Goal: Task Accomplishment & Management: Use online tool/utility

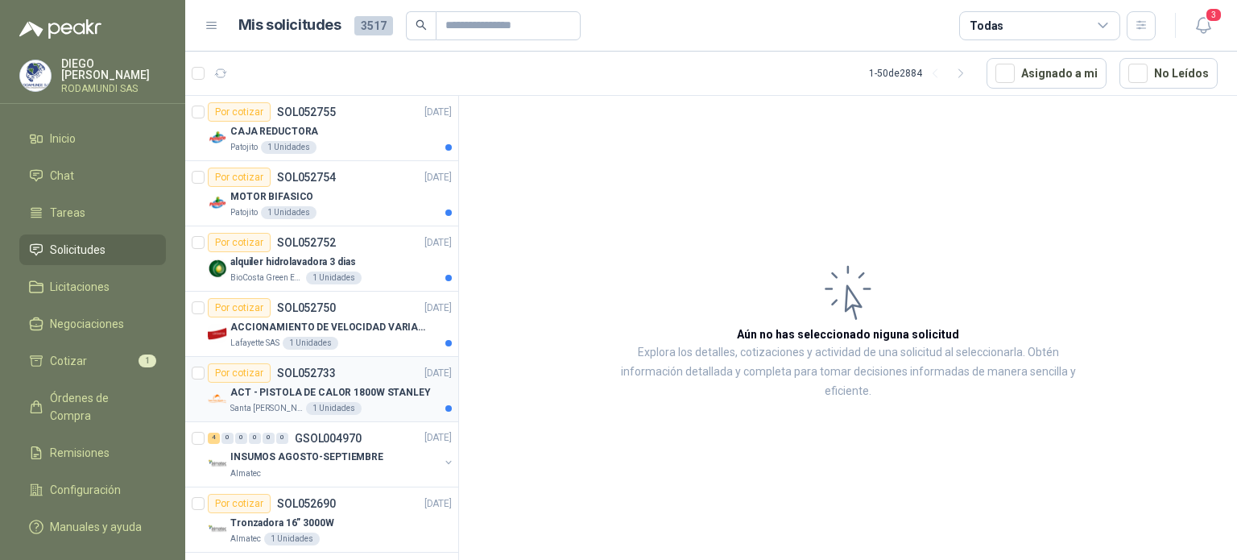
click at [364, 406] on div "Santa [PERSON_NAME] 1 Unidades" at bounding box center [340, 408] width 221 height 13
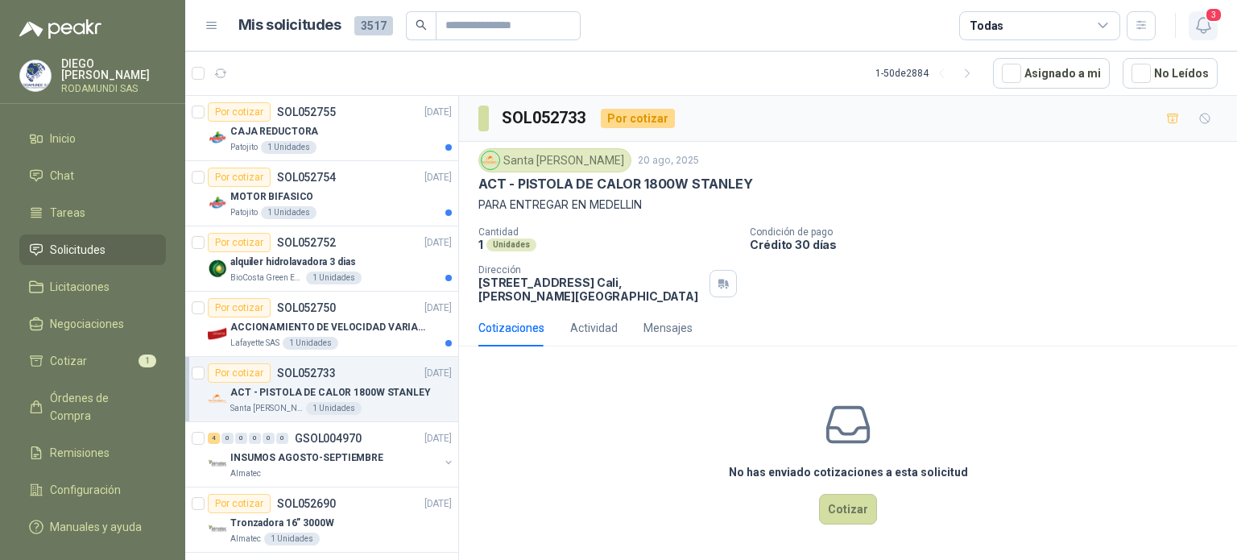
click at [1210, 27] on icon "button" at bounding box center [1203, 25] width 20 height 20
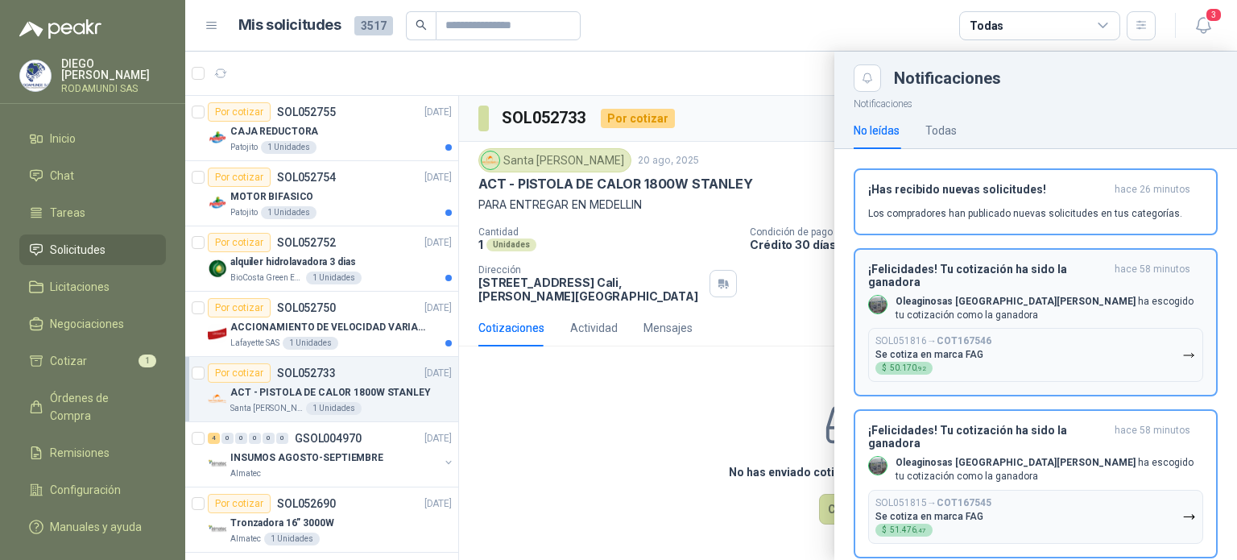
click at [1026, 334] on button "SOL051816 → COT167546 Se cotiza en marca FAG $ 50.170 ,92" at bounding box center [1035, 355] width 335 height 54
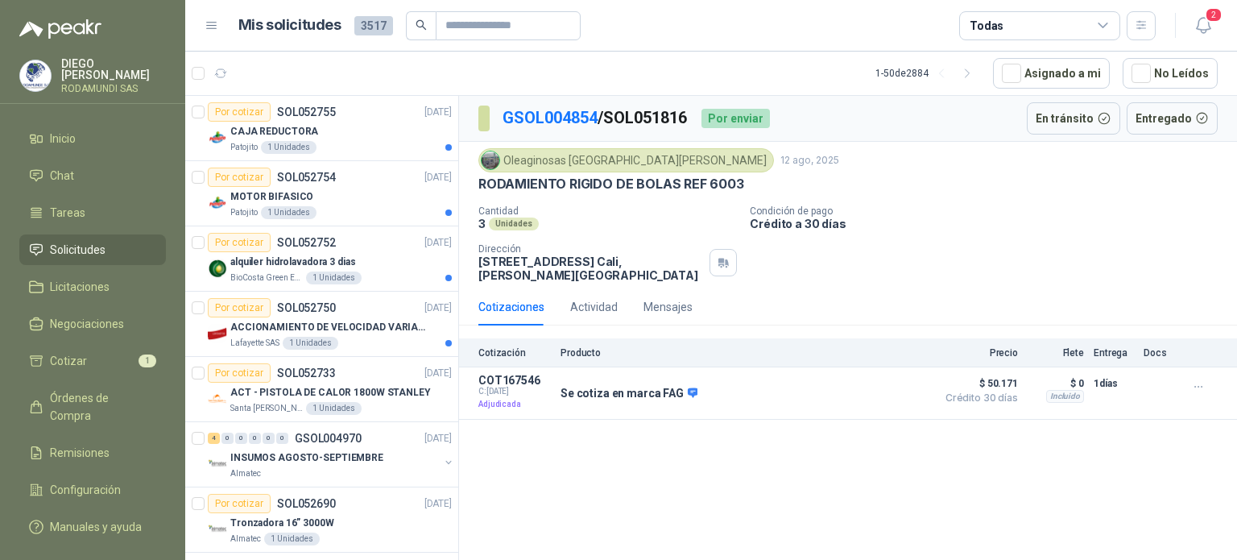
click at [893, 450] on div "GSOL004854 / SOL051816 Por enviar En tránsito Entregado Oleaginosas [GEOGRAPHIC…" at bounding box center [848, 330] width 778 height 469
click at [1208, 22] on span "2" at bounding box center [1214, 14] width 18 height 15
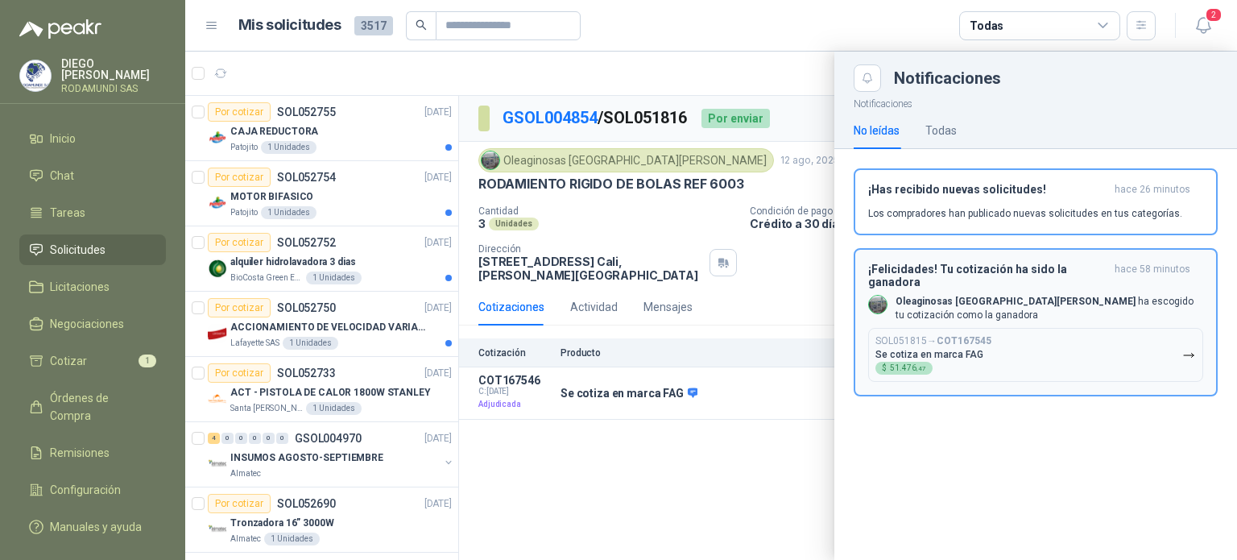
click at [1081, 334] on button "SOL051815 → COT167545 Se cotiza en marca FAG $ 51.476 ,47" at bounding box center [1035, 355] width 335 height 54
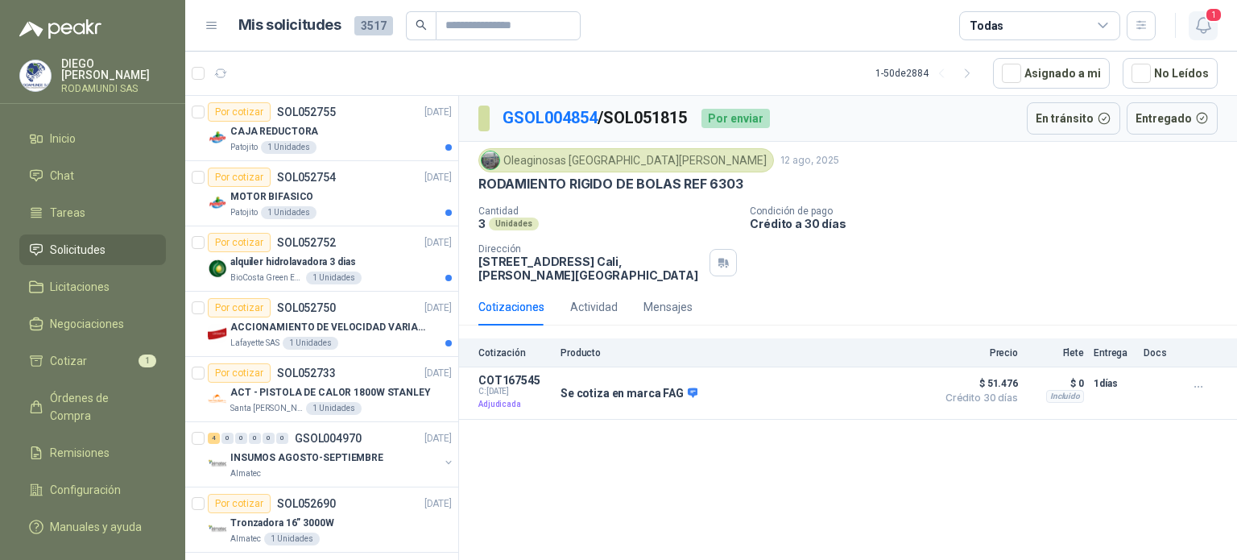
click at [1197, 35] on button "1" at bounding box center [1203, 25] width 29 height 29
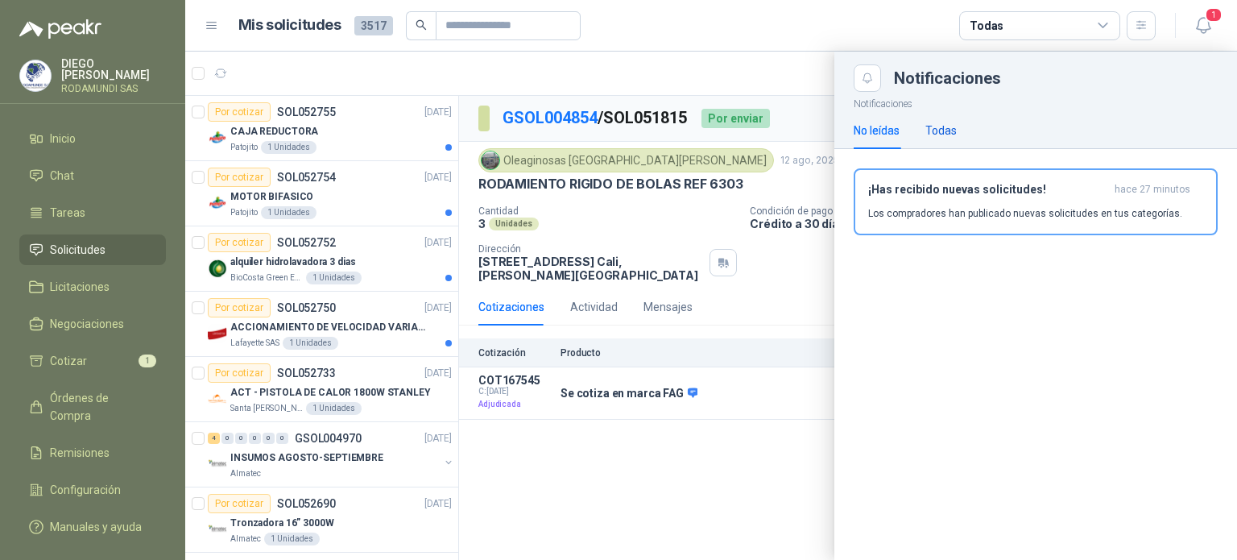
click at [945, 129] on div "Todas" at bounding box center [940, 131] width 31 height 18
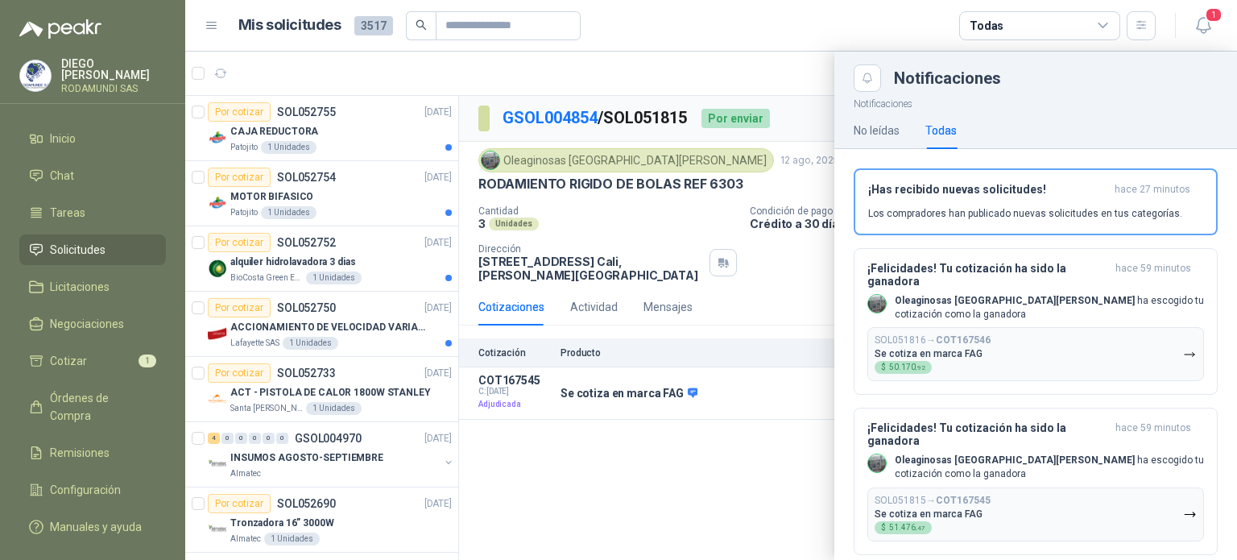
click at [677, 445] on div at bounding box center [711, 306] width 1052 height 508
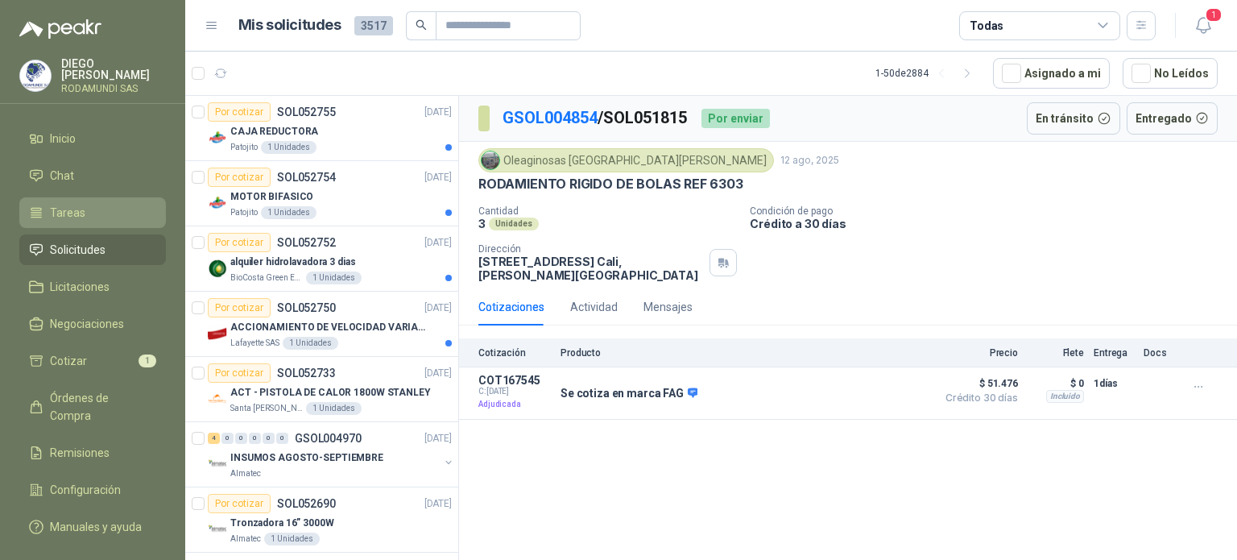
click at [93, 206] on li "Tareas" at bounding box center [92, 213] width 127 height 18
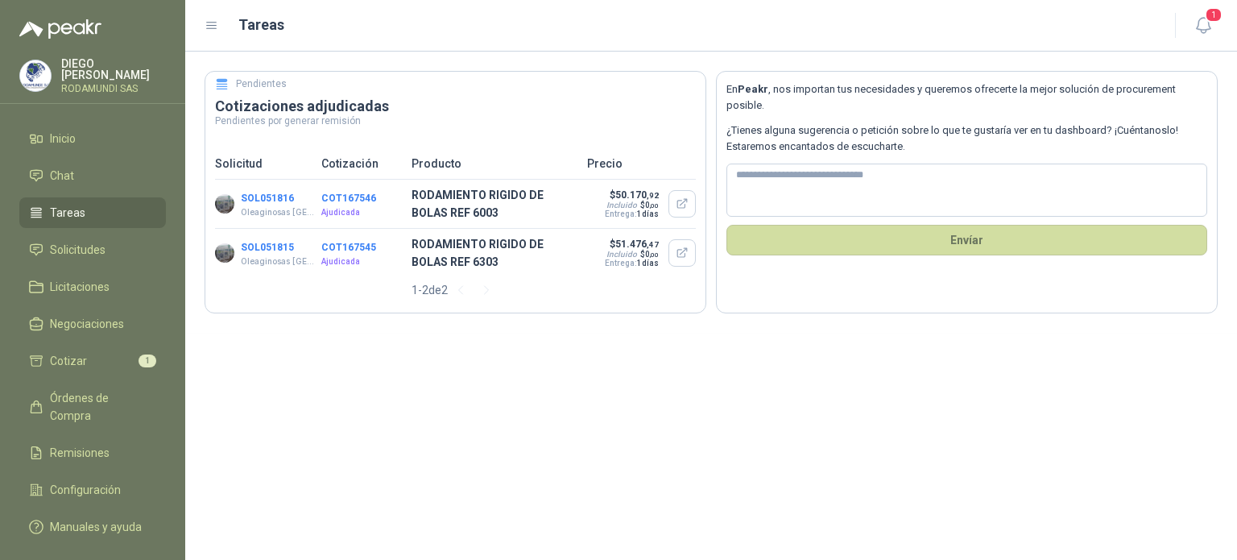
click at [276, 196] on button "SOL051816" at bounding box center [267, 197] width 53 height 11
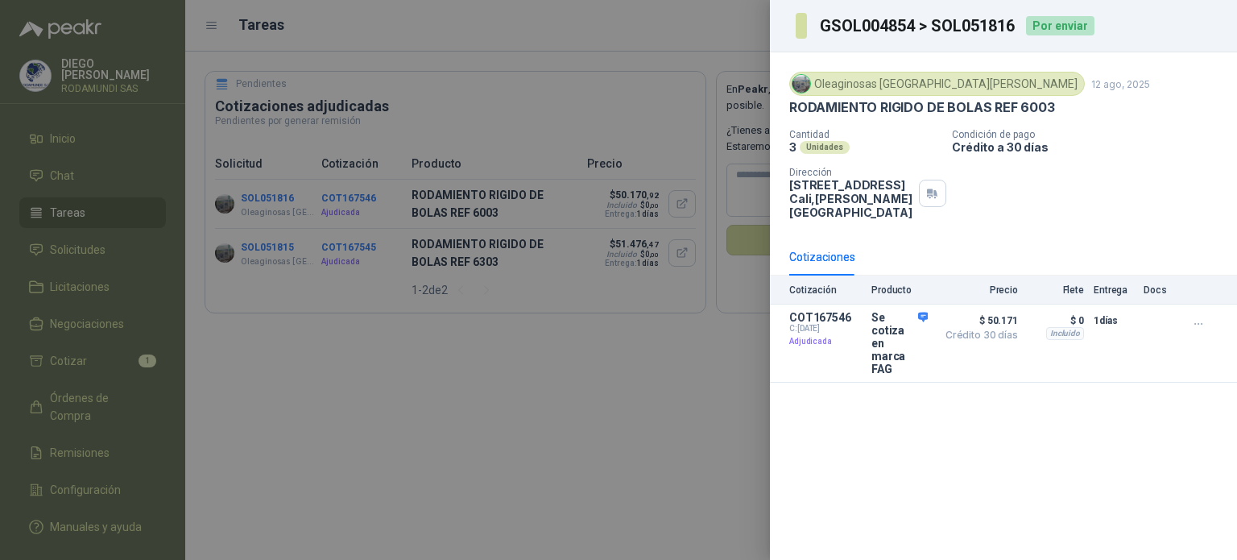
click at [266, 250] on div at bounding box center [618, 280] width 1237 height 560
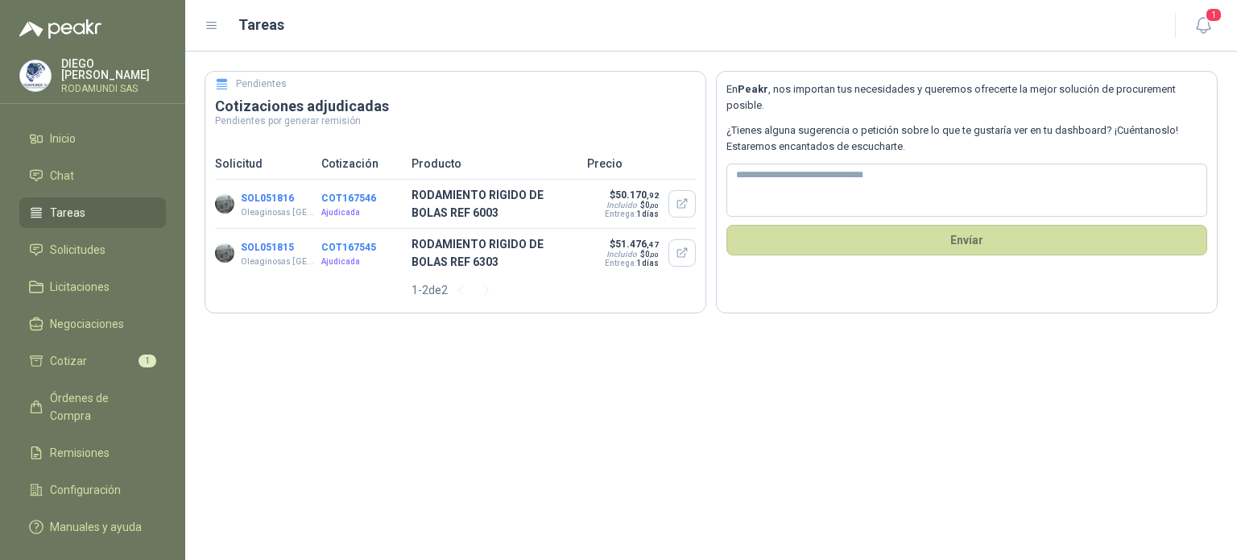
click at [266, 250] on button "SOL051815" at bounding box center [267, 247] width 53 height 11
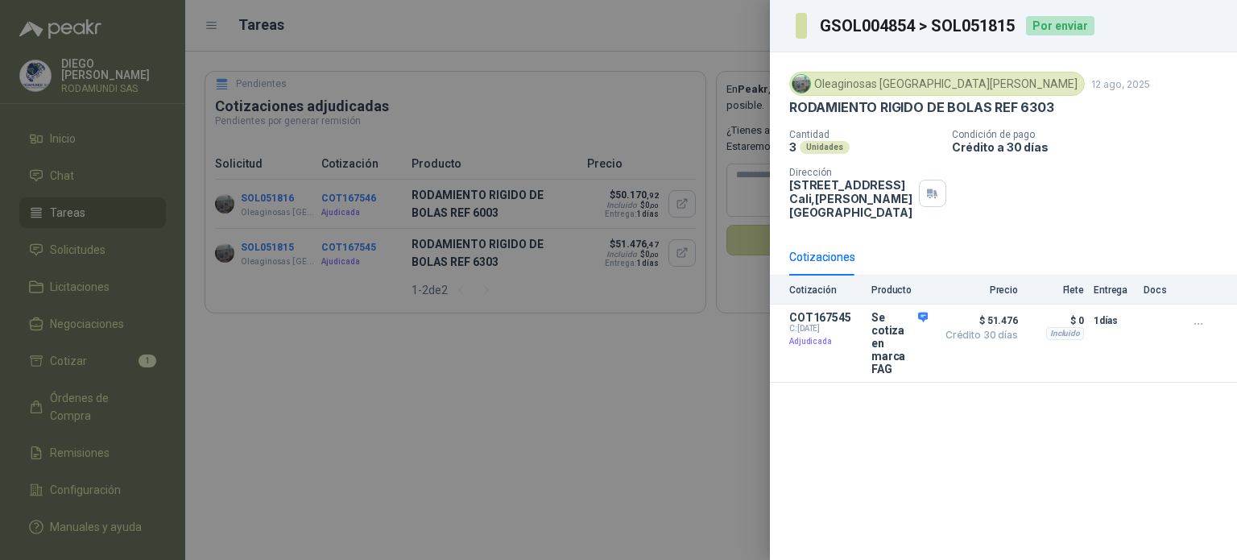
click at [266, 250] on div at bounding box center [618, 280] width 1237 height 560
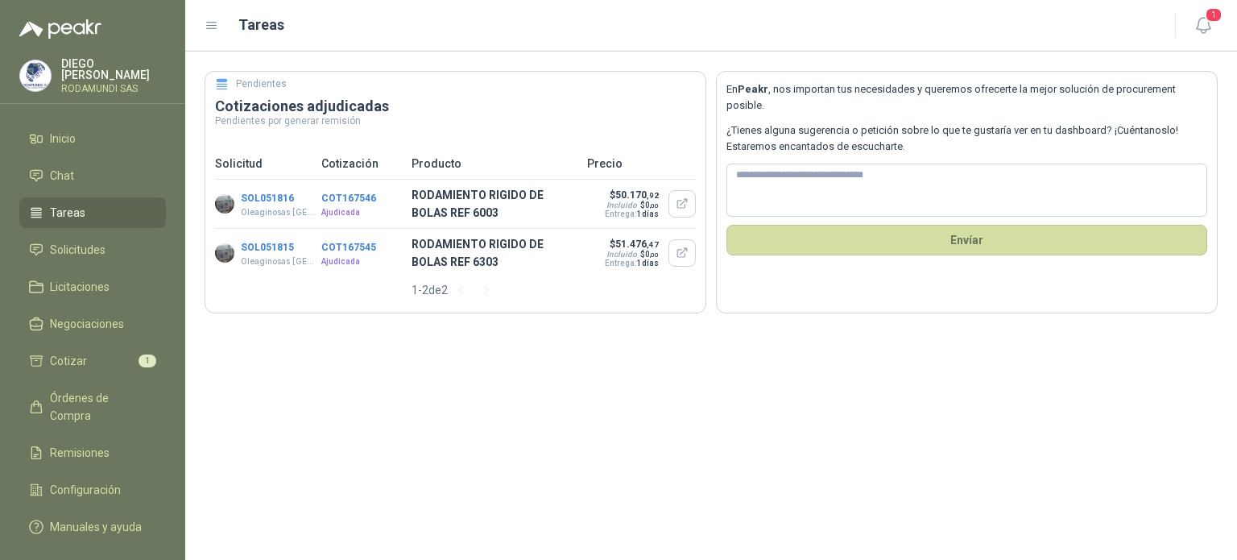
click at [358, 199] on button "COT167546" at bounding box center [348, 197] width 55 height 11
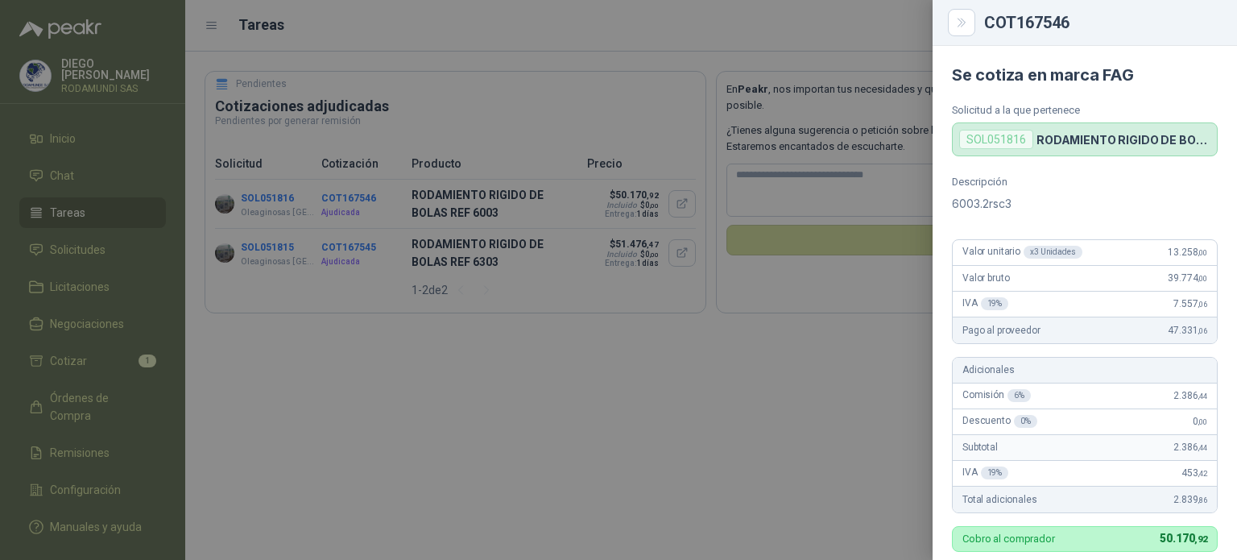
scroll to position [468, 0]
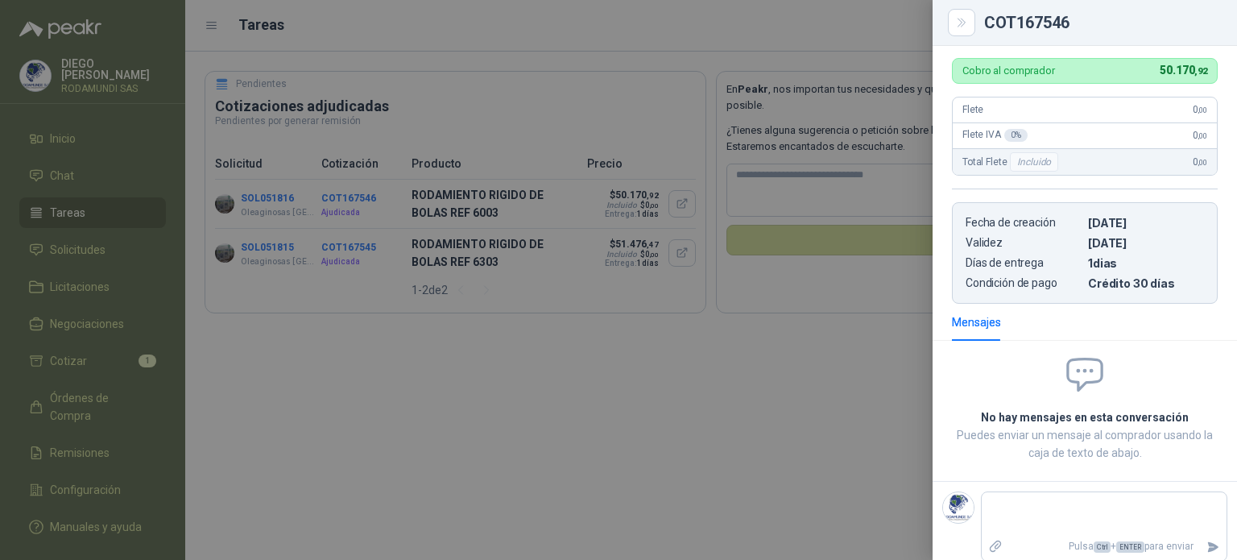
click at [357, 250] on div at bounding box center [618, 280] width 1237 height 560
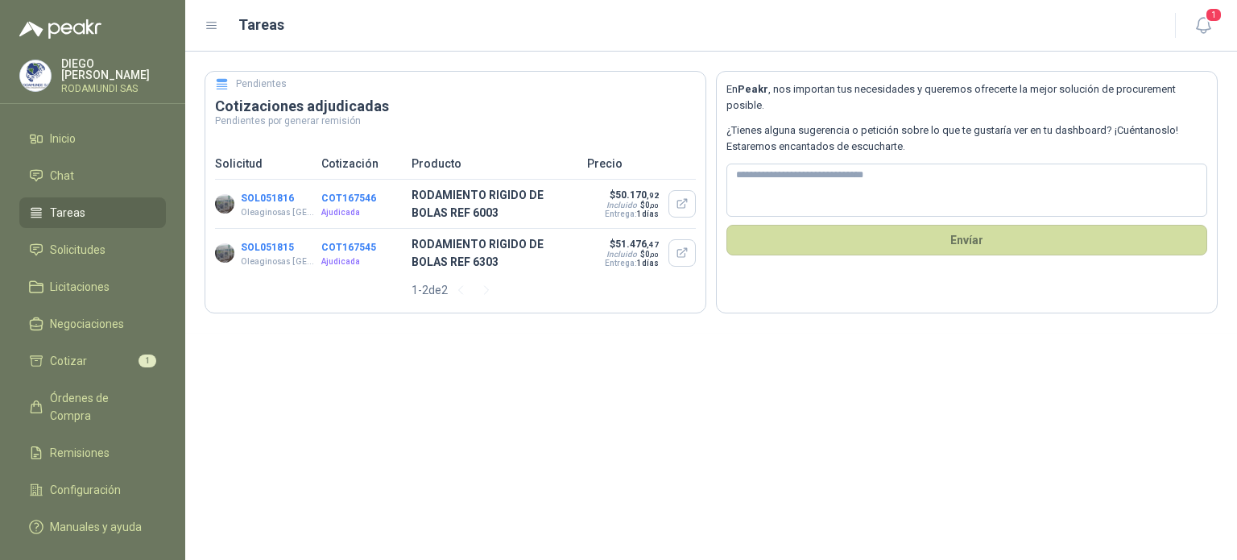
click at [357, 250] on button "COT167545" at bounding box center [348, 247] width 55 height 11
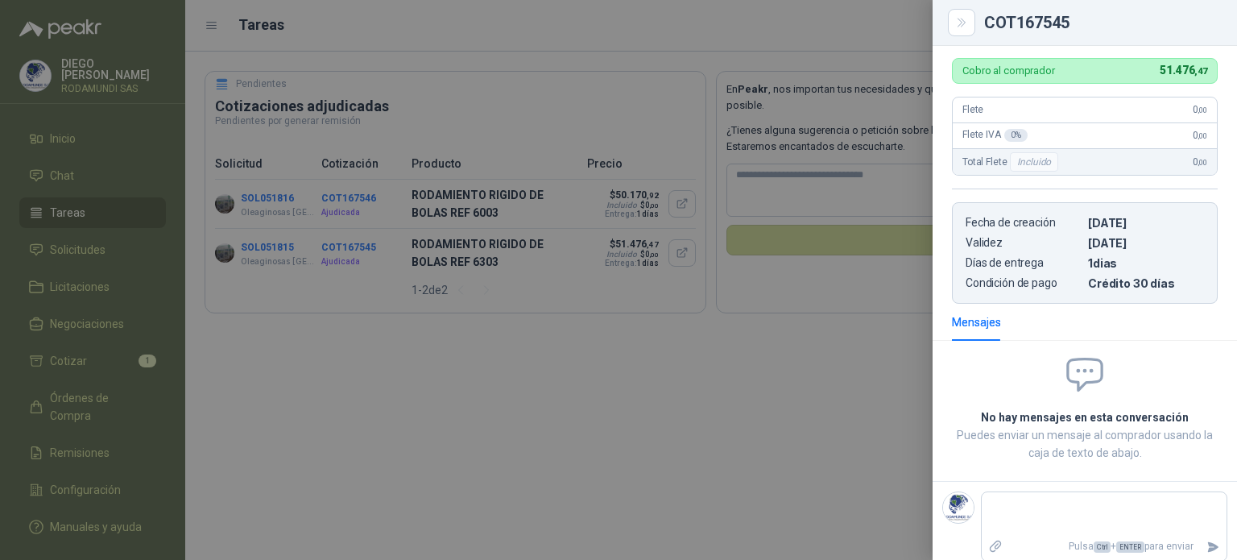
click at [415, 394] on div at bounding box center [618, 280] width 1237 height 560
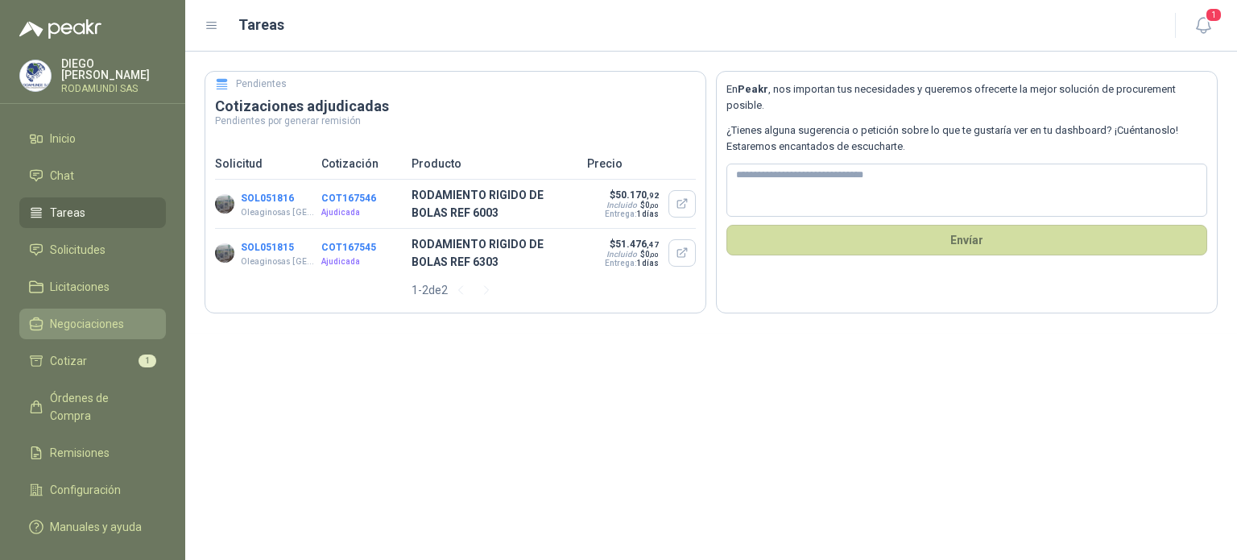
click at [97, 321] on span "Negociaciones" at bounding box center [87, 324] width 74 height 18
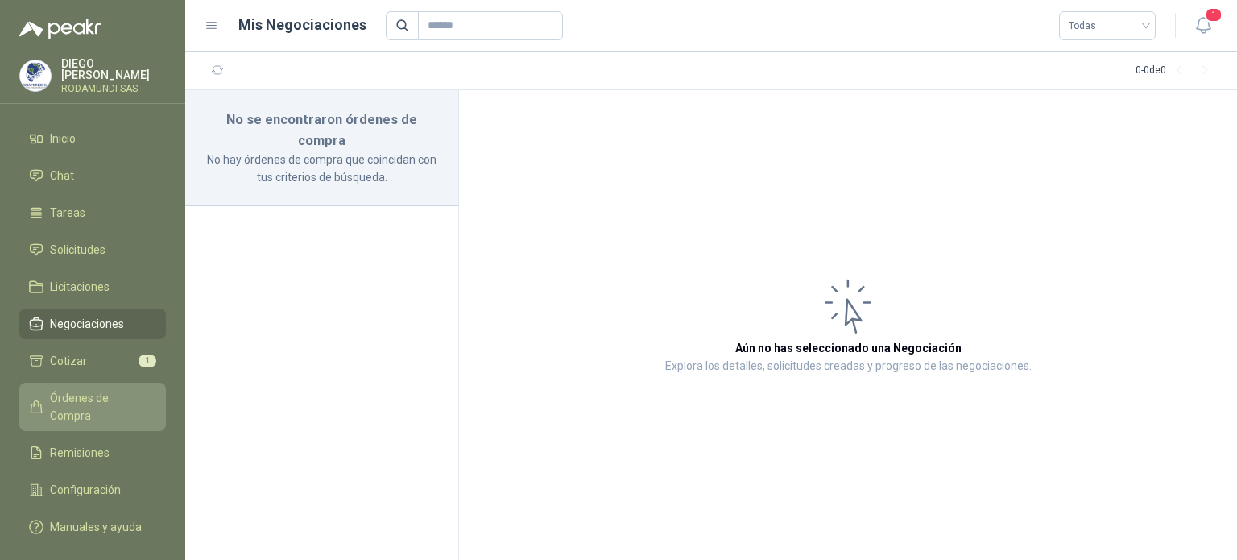
click at [108, 396] on span "Órdenes de Compra" at bounding box center [100, 406] width 101 height 35
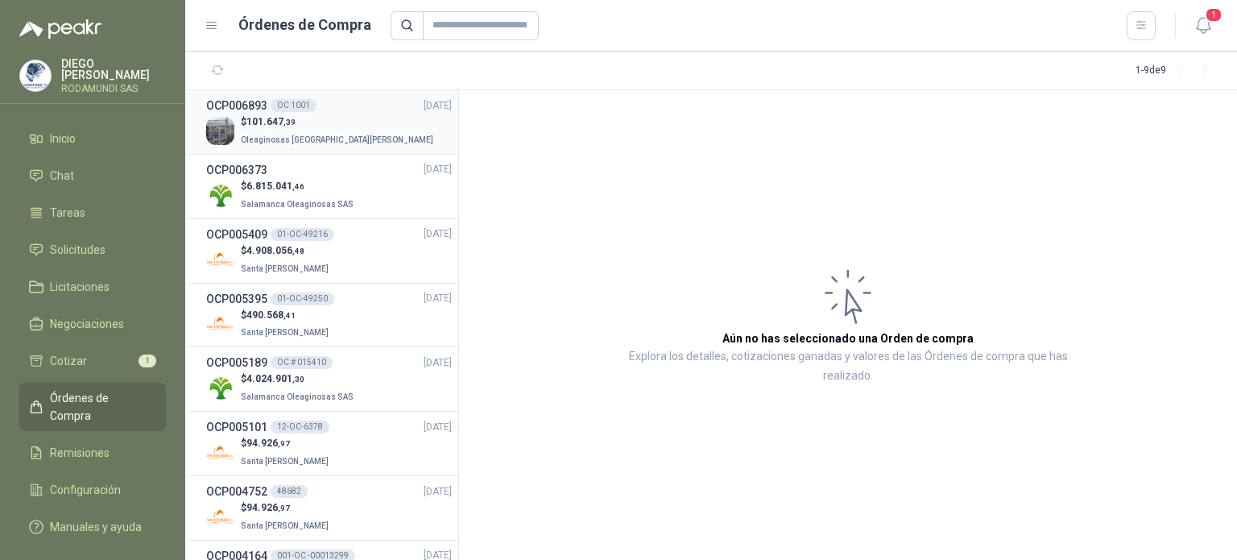
click at [298, 141] on span "Oleaginosas [GEOGRAPHIC_DATA][PERSON_NAME]" at bounding box center [337, 139] width 192 height 9
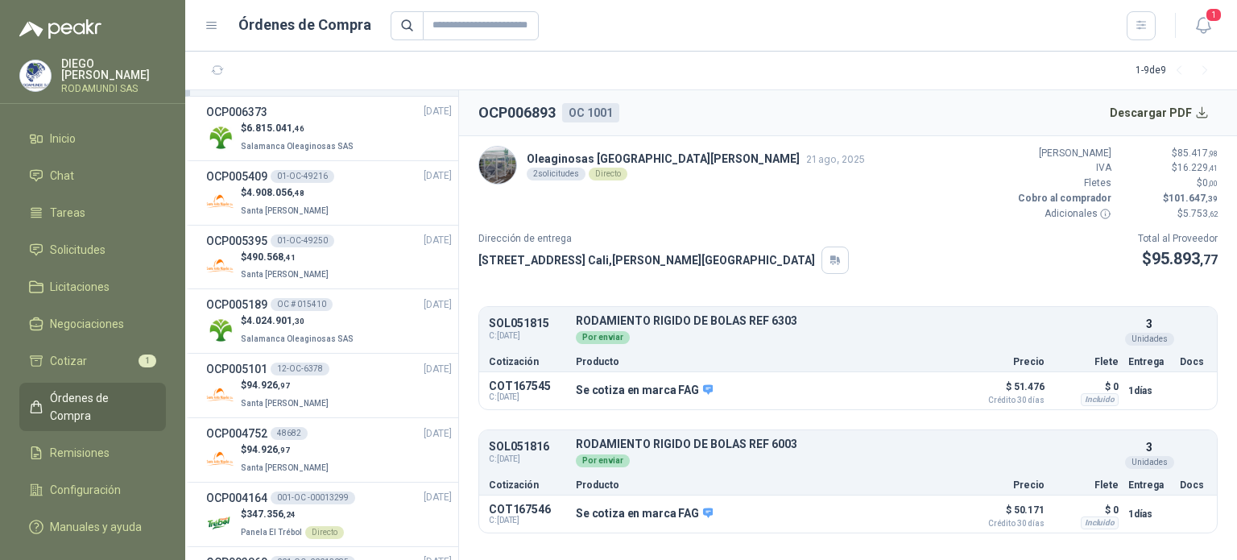
scroll to position [64, 0]
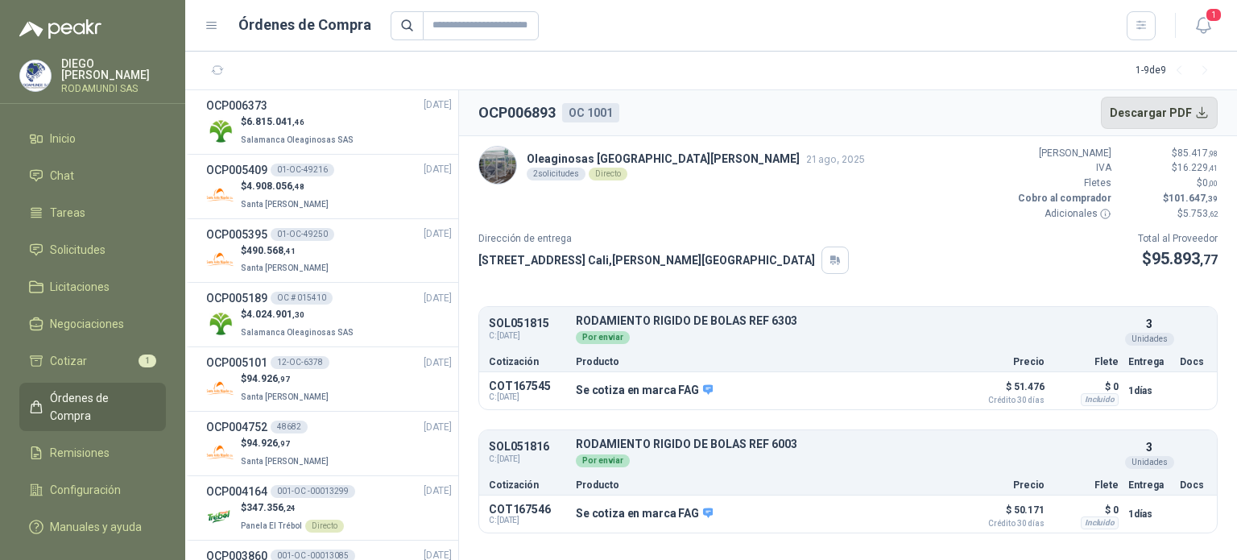
click at [1164, 112] on button "Descargar PDF" at bounding box center [1160, 113] width 118 height 32
